Goal: Information Seeking & Learning: Learn about a topic

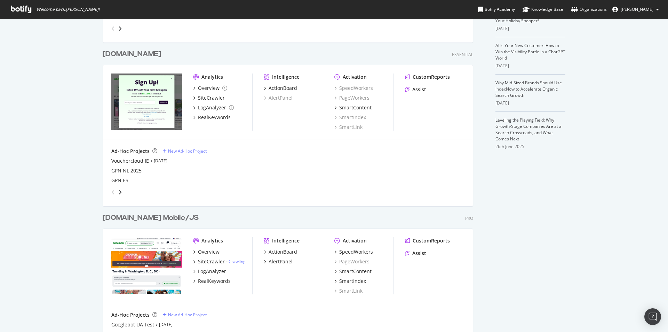
scroll to position [174, 0]
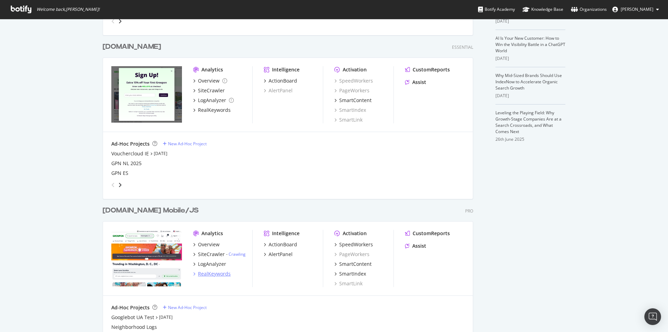
click at [220, 275] on div "RealKeywords" at bounding box center [214, 273] width 33 height 7
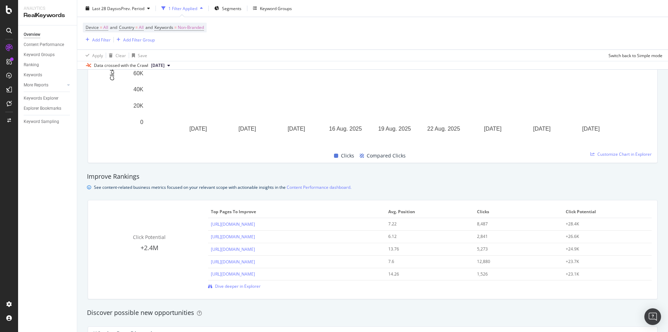
scroll to position [278, 0]
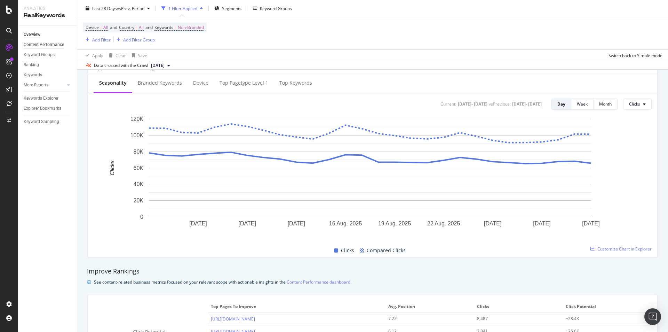
click at [40, 42] on div "Content Performance" at bounding box center [44, 44] width 40 height 7
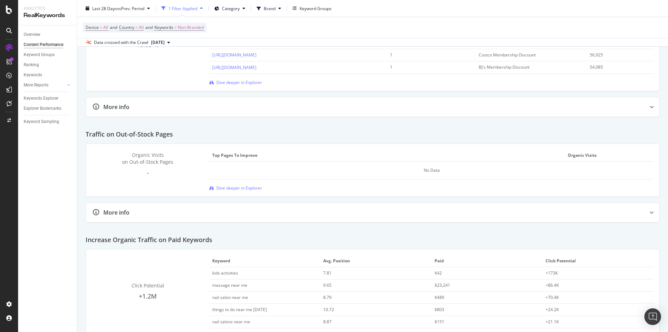
scroll to position [921, 0]
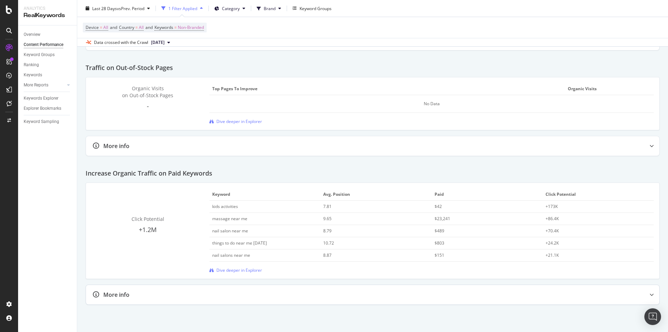
click at [644, 294] on div at bounding box center [651, 294] width 15 height 19
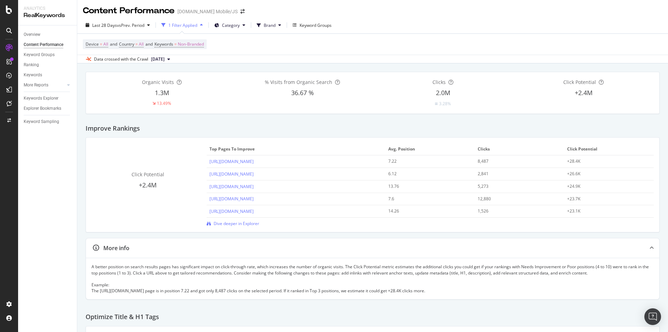
scroll to position [0, 0]
click at [316, 26] on div "Keyword Groups" at bounding box center [316, 26] width 32 height 6
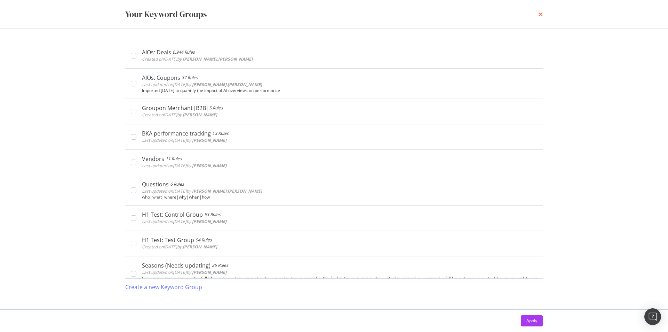
click at [539, 15] on icon "times" at bounding box center [541, 14] width 4 height 6
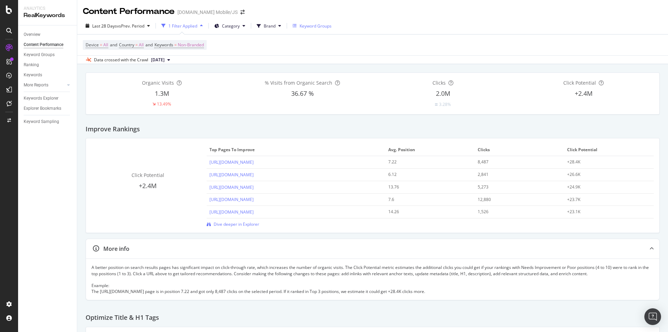
click at [318, 25] on div "Keyword Groups" at bounding box center [316, 26] width 32 height 6
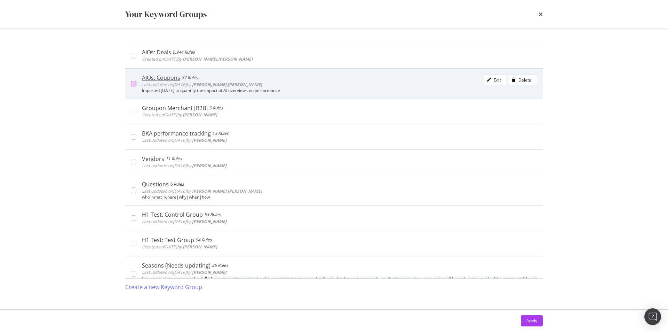
click at [136, 83] on div "modal" at bounding box center [134, 84] width 6 height 6
click at [337, 82] on div "AIOs: Coupons 87 Rules Last updated on [DATE] by [PERSON_NAME].[PERSON_NAME] Ed…" at bounding box center [339, 81] width 395 height 14
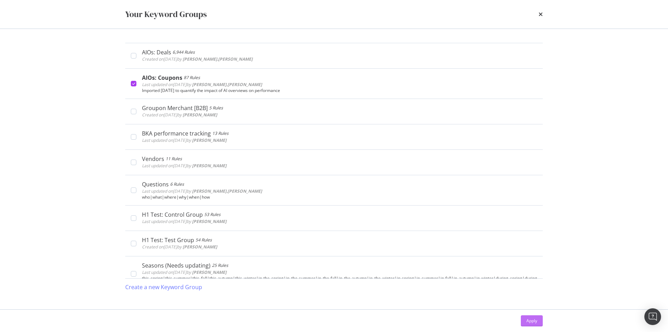
click at [532, 322] on div "Apply" at bounding box center [532, 320] width 11 height 6
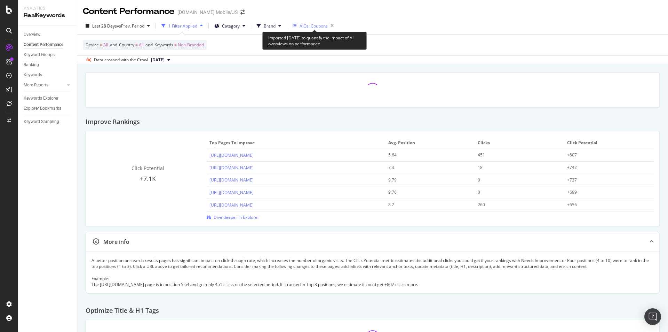
click at [309, 27] on div "AIOs: Coupons" at bounding box center [314, 26] width 28 height 6
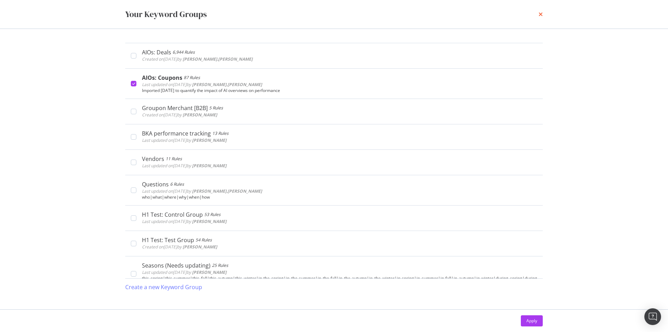
click at [540, 12] on icon "times" at bounding box center [541, 14] width 4 height 6
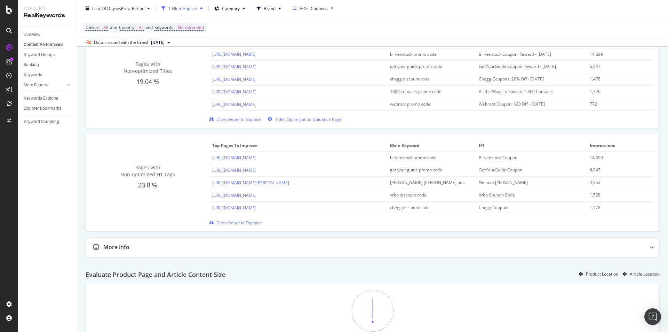
scroll to position [348, 0]
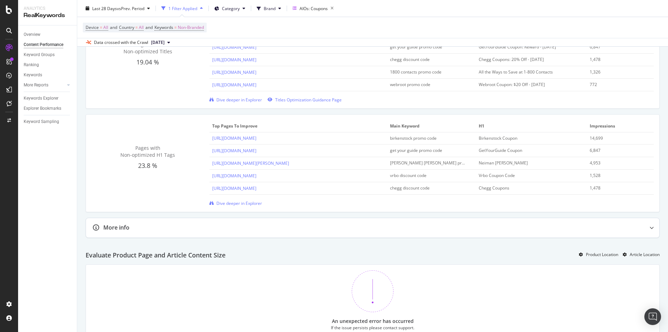
click at [644, 218] on div at bounding box center [651, 227] width 15 height 19
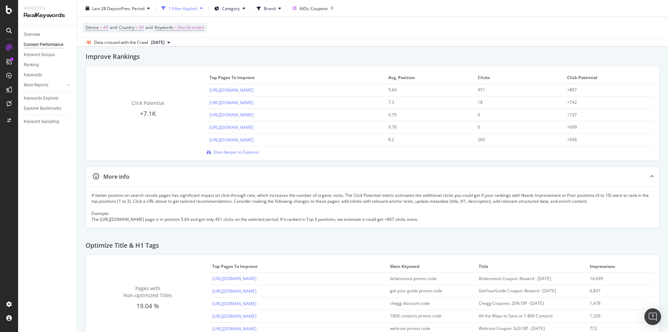
scroll to position [0, 0]
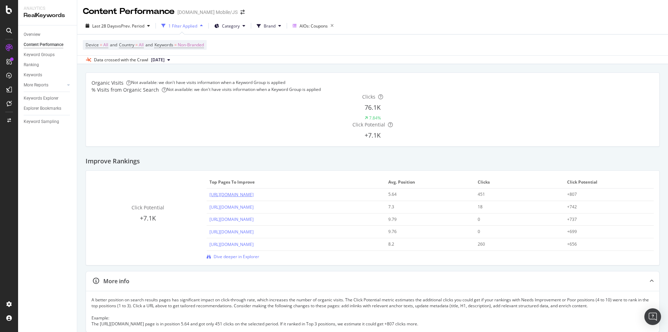
click at [254, 191] on link "[URL][DOMAIN_NAME]" at bounding box center [232, 194] width 44 height 6
click at [203, 44] on span "Non-Branded" at bounding box center [191, 45] width 26 height 10
click at [197, 52] on div "button" at bounding box center [201, 50] width 9 height 4
click at [191, 42] on span "Non-Branded" at bounding box center [191, 45] width 26 height 10
click at [267, 54] on div "Device = All and Country = All and Keywords = Non-Branded" at bounding box center [373, 44] width 580 height 21
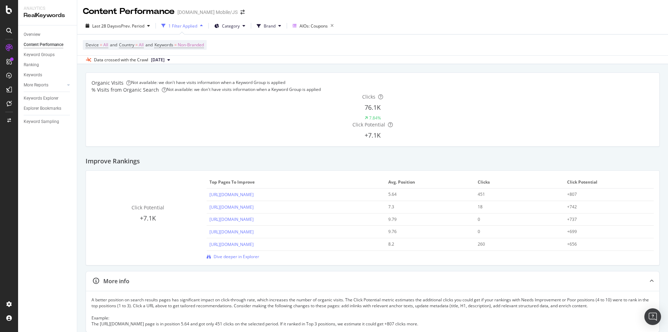
click at [173, 60] on button "[DATE]" at bounding box center [160, 60] width 25 height 8
click at [275, 25] on span "Brand" at bounding box center [270, 26] width 12 height 6
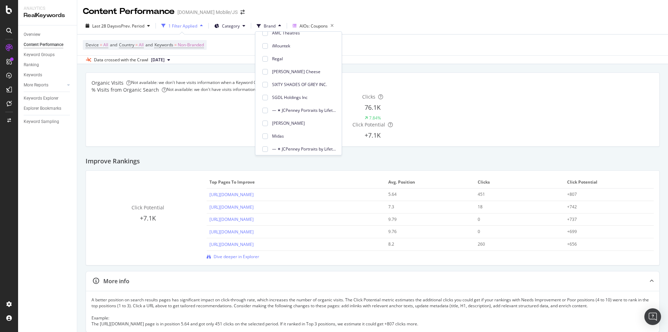
scroll to position [73, 0]
click at [233, 147] on div "Improve Rankings" at bounding box center [373, 159] width 574 height 24
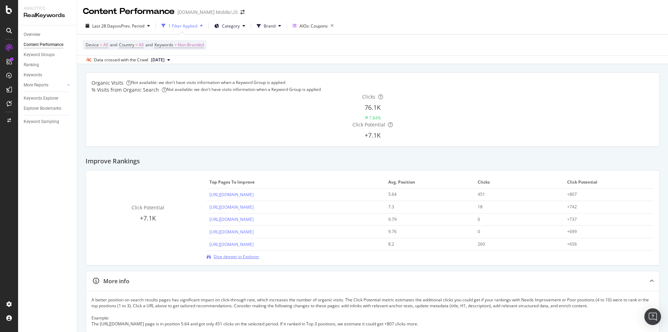
click at [248, 253] on span "Dive deeper in Explorer" at bounding box center [237, 256] width 46 height 6
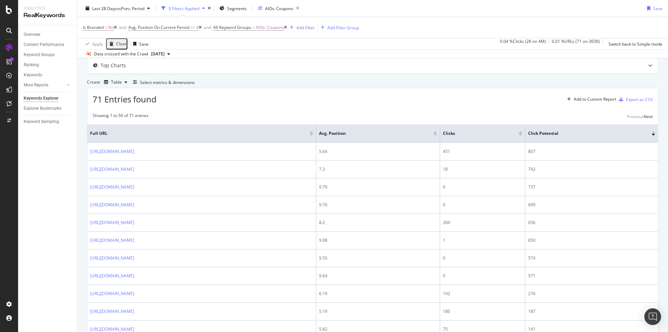
scroll to position [35, 0]
click at [195, 84] on div "Select metrics & dimensions" at bounding box center [167, 81] width 55 height 6
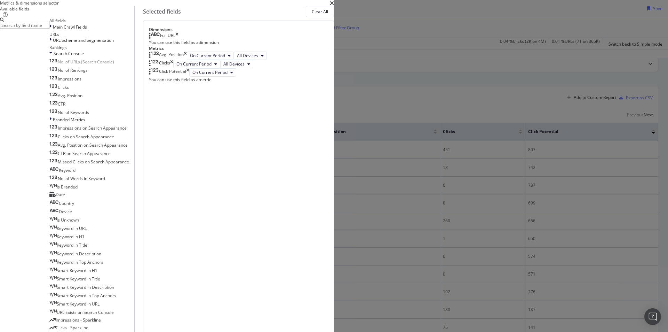
click at [49, 29] on input "modal" at bounding box center [24, 25] width 49 height 7
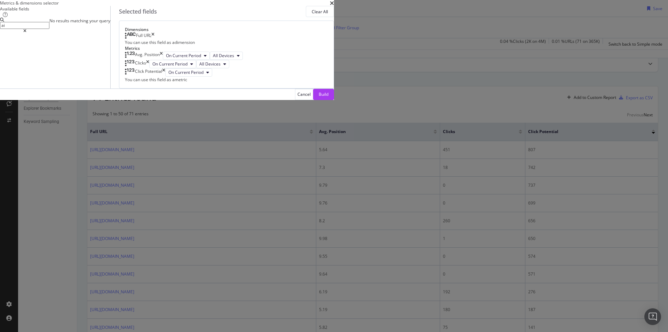
type input "a"
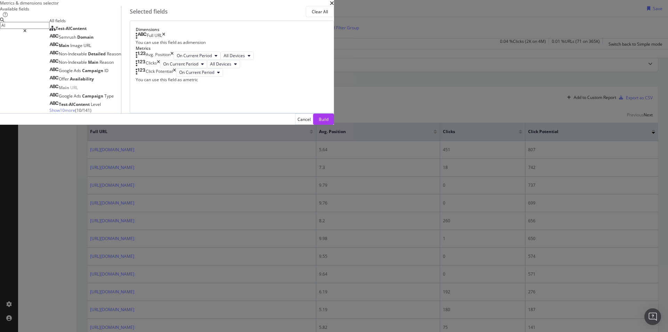
type input "A"
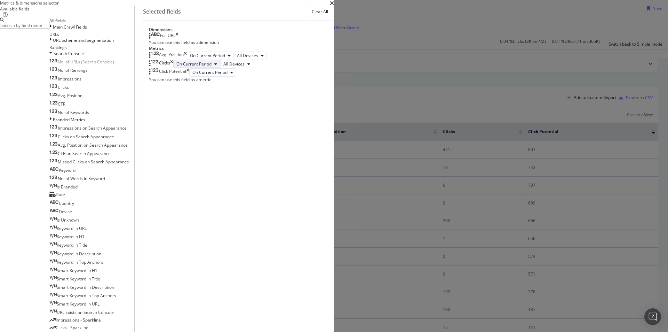
click at [220, 68] on button "On Current Period" at bounding box center [196, 64] width 47 height 8
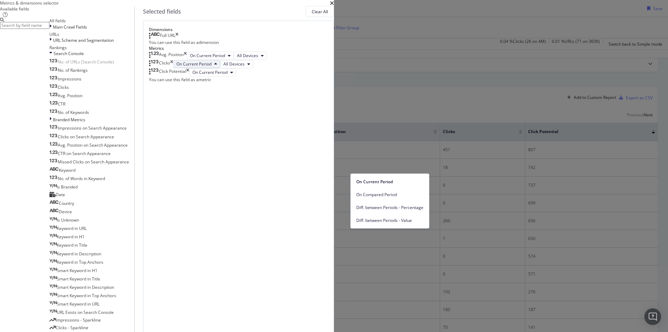
click at [220, 68] on button "On Current Period" at bounding box center [196, 64] width 47 height 8
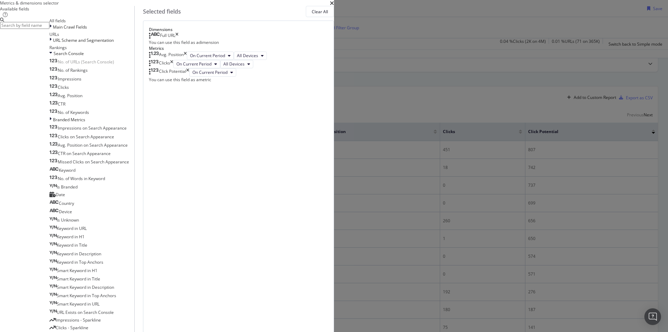
scroll to position [580, 0]
click at [334, 6] on icon "times" at bounding box center [332, 3] width 4 height 6
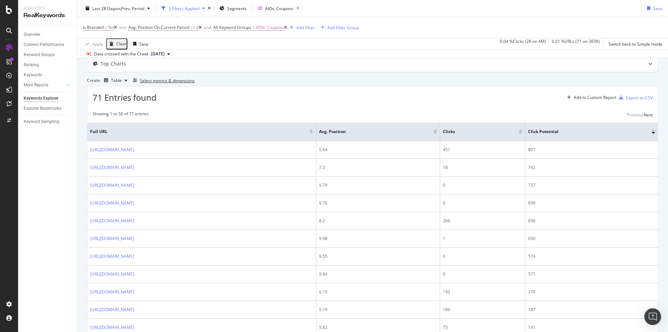
scroll to position [0, 0]
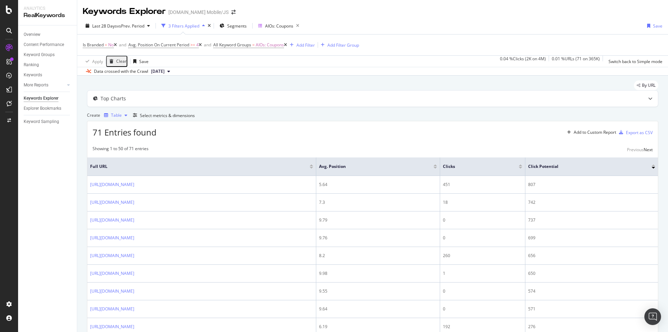
click at [122, 117] on div "Table" at bounding box center [116, 115] width 11 height 4
click at [129, 154] on div "Trend" at bounding box center [129, 153] width 11 height 6
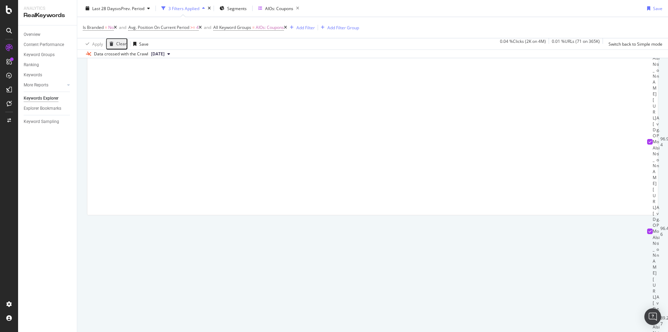
scroll to position [194, 0]
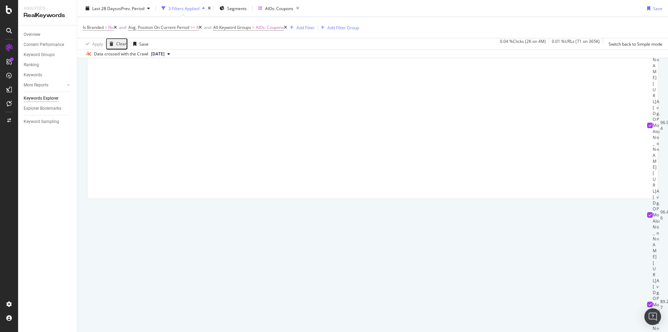
click at [647, 39] on div at bounding box center [650, 36] width 6 height 6
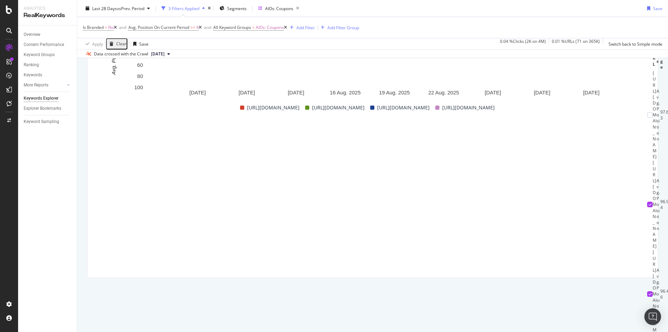
scroll to position [0, 0]
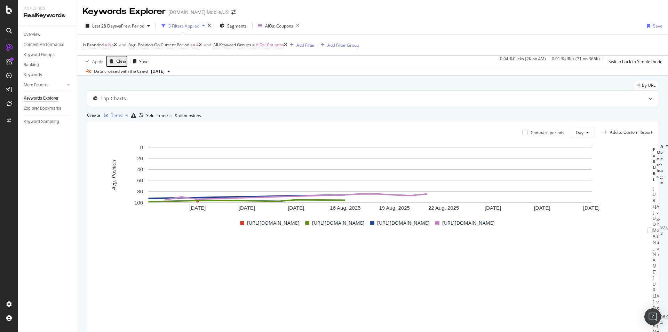
click at [123, 117] on div "Trend" at bounding box center [116, 115] width 11 height 4
click at [131, 185] on div "Pie" at bounding box center [126, 187] width 32 height 9
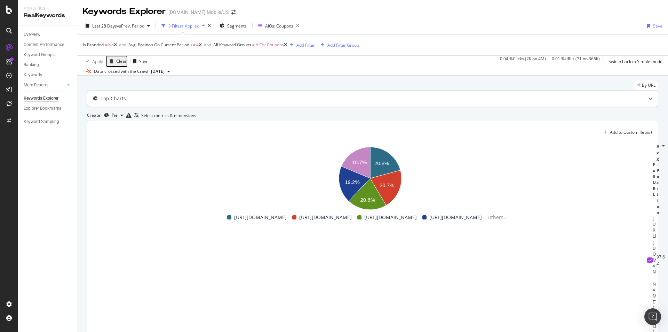
scroll to position [104, 0]
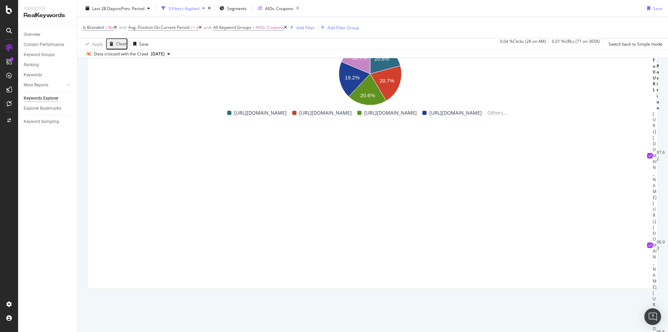
click at [649, 157] on icon at bounding box center [650, 155] width 3 height 3
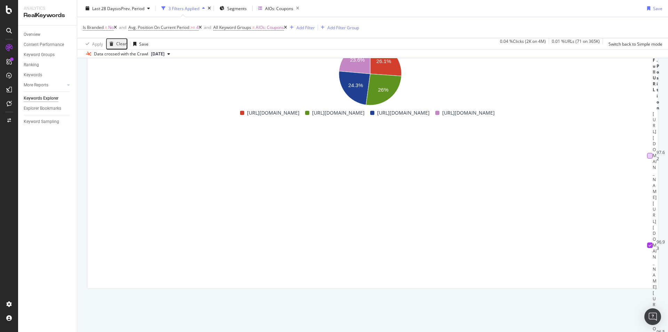
scroll to position [0, 0]
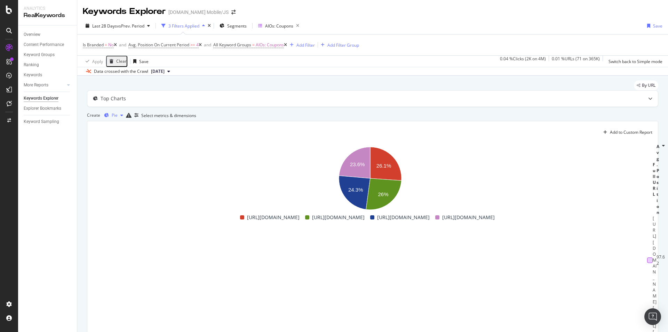
click at [125, 117] on div "button" at bounding box center [122, 115] width 8 height 4
click at [125, 141] on div "Table" at bounding box center [129, 141] width 11 height 6
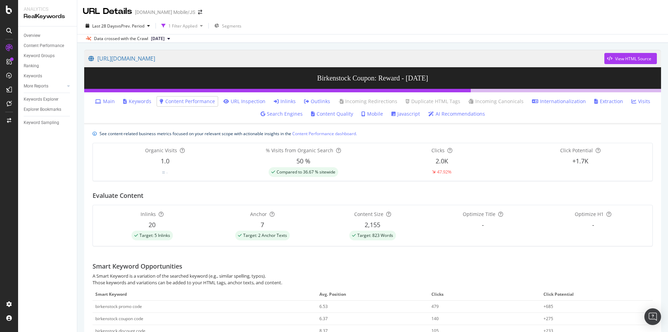
click at [638, 101] on link "Visits" at bounding box center [641, 101] width 19 height 7
